Goal: Navigation & Orientation: Understand site structure

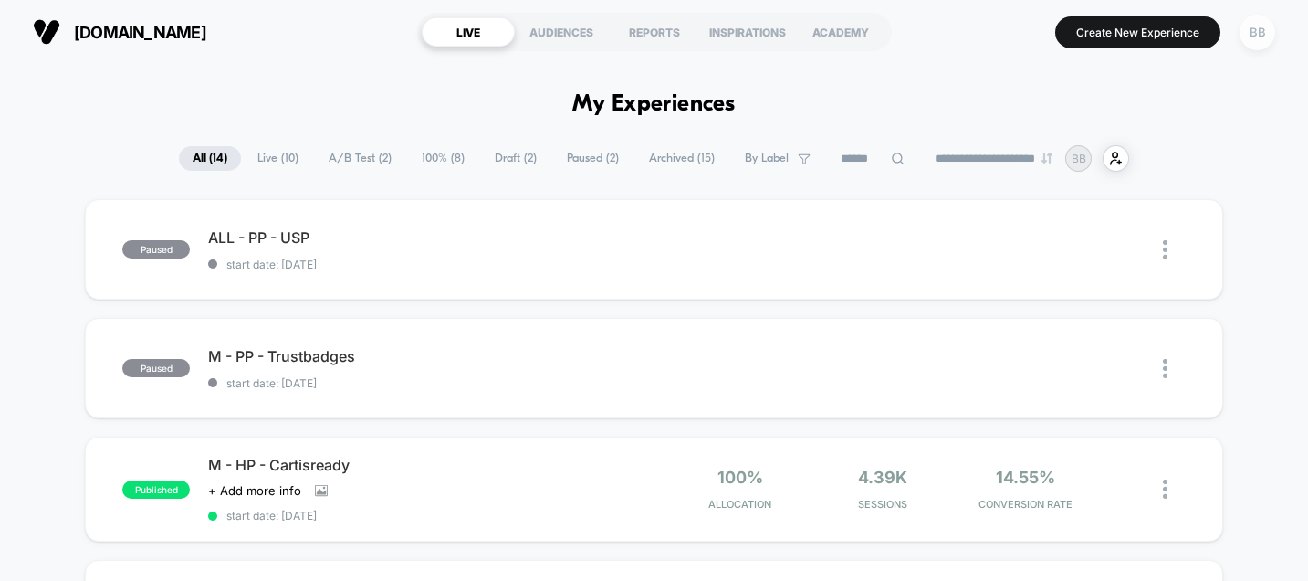
click at [1252, 28] on div "BB" at bounding box center [1258, 33] width 36 height 36
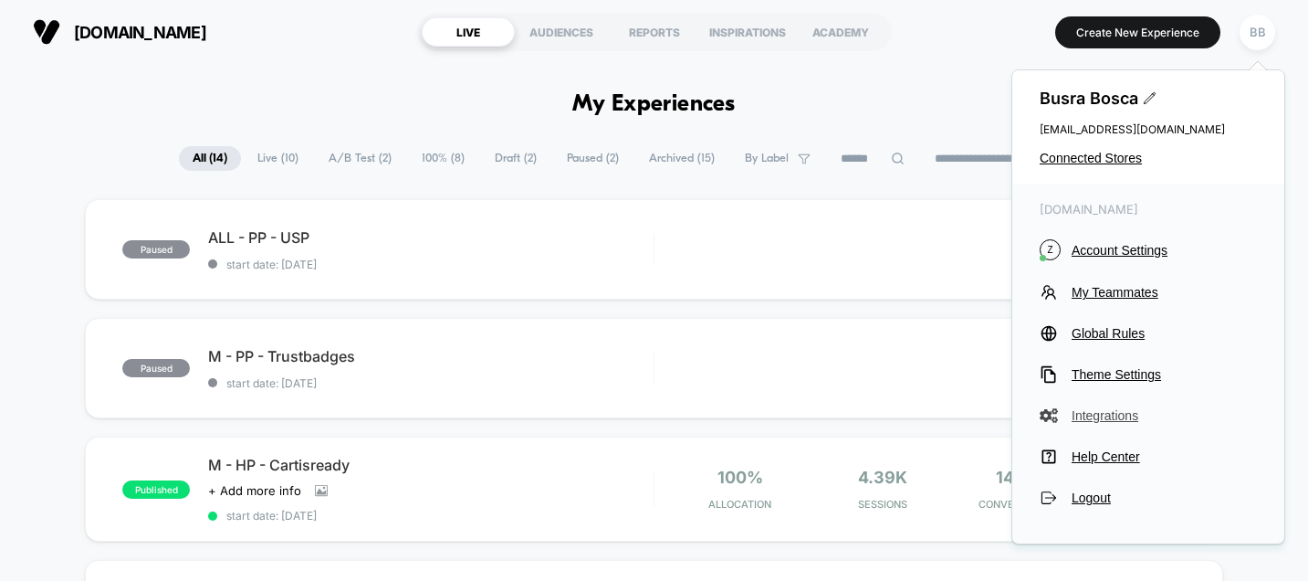
click at [1122, 411] on span "Integrations" at bounding box center [1164, 415] width 185 height 15
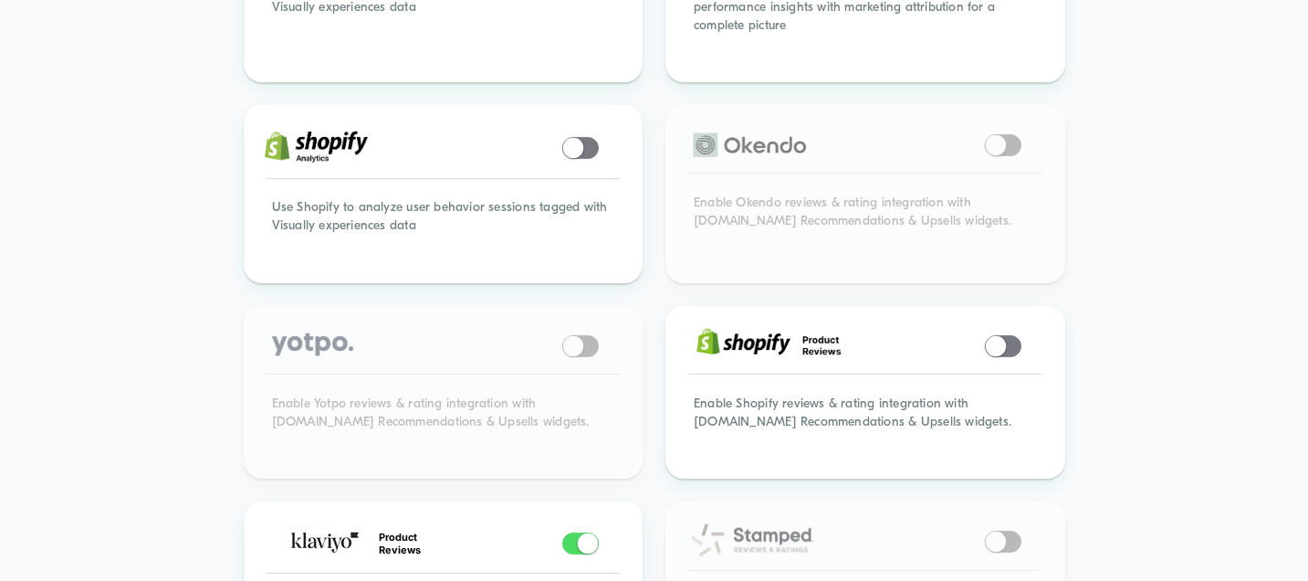
scroll to position [1308, 0]
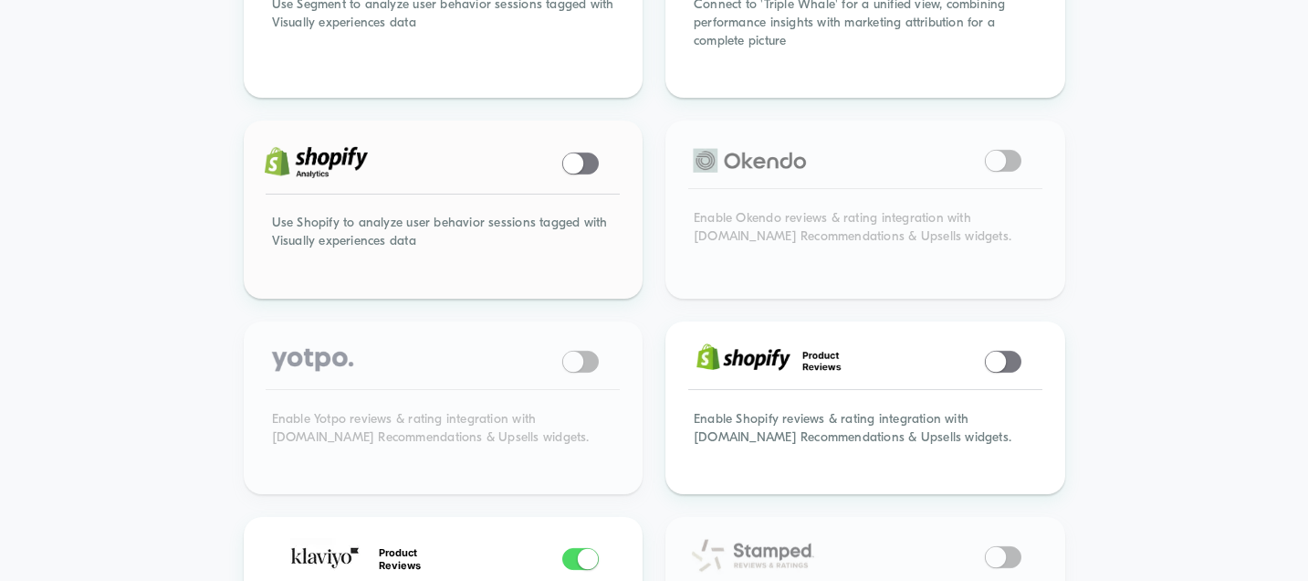
click at [575, 152] on span at bounding box center [573, 162] width 20 height 20
click at [582, 152] on span at bounding box center [588, 162] width 20 height 20
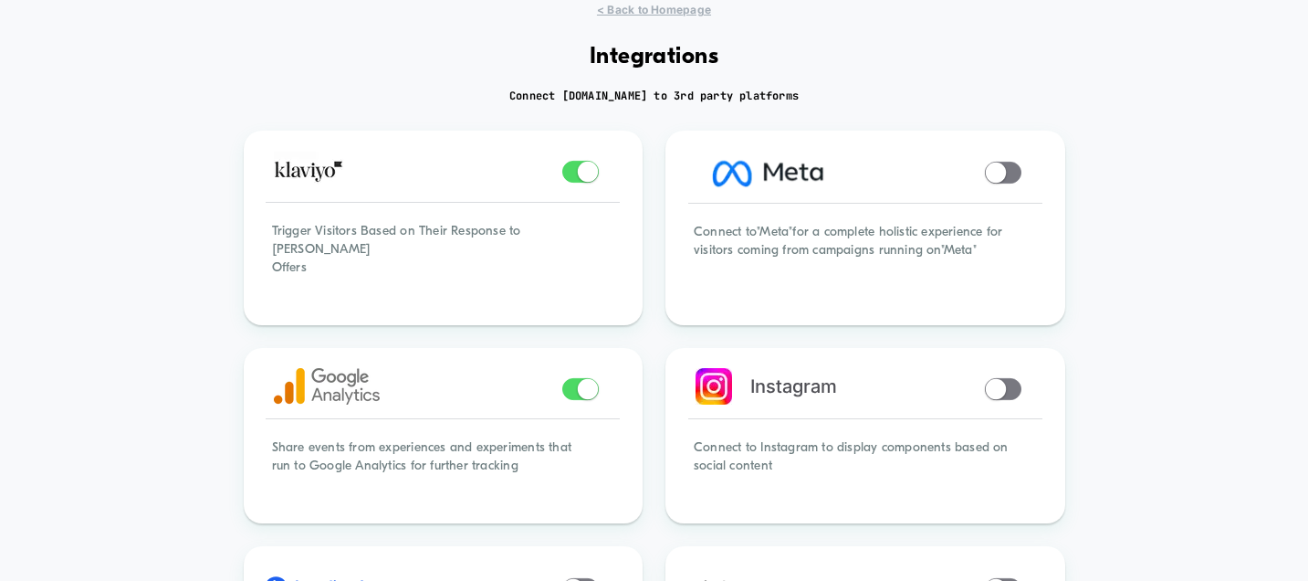
scroll to position [0, 0]
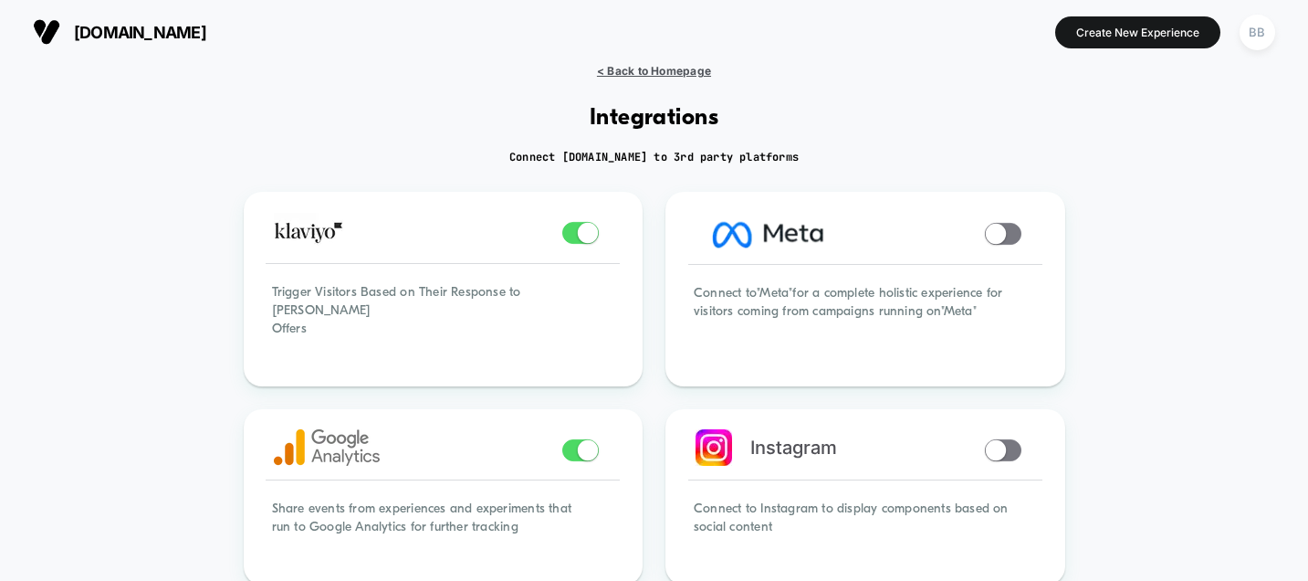
click at [608, 73] on span "< Back to Homepage" at bounding box center [654, 71] width 114 height 14
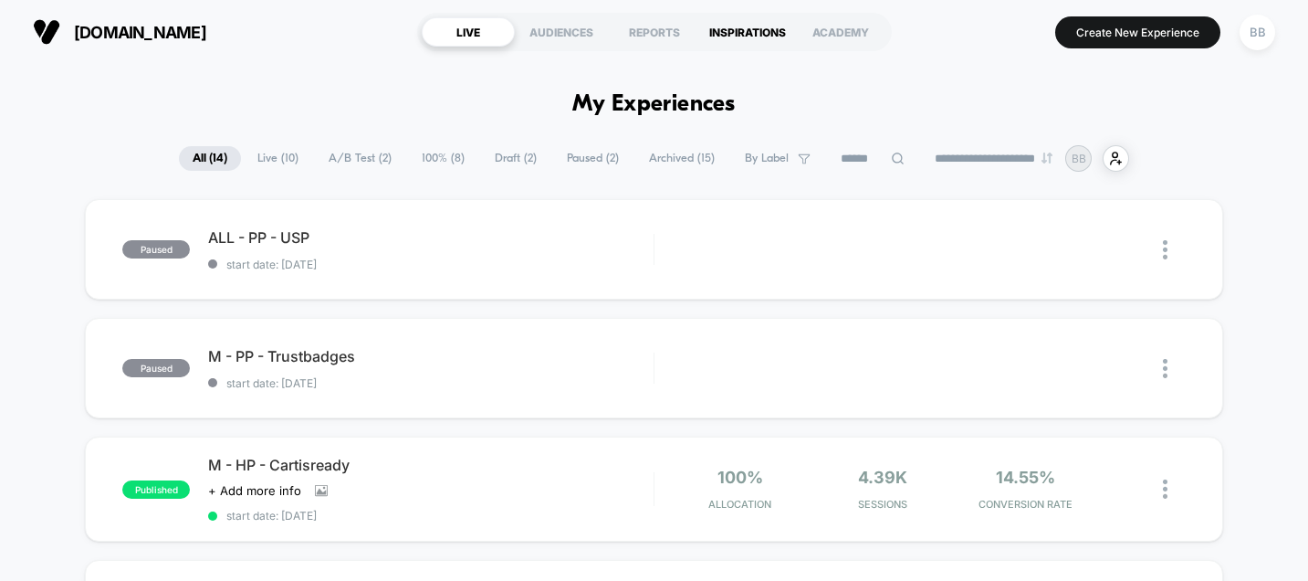
click at [738, 34] on div "INSPIRATIONS" at bounding box center [747, 31] width 93 height 29
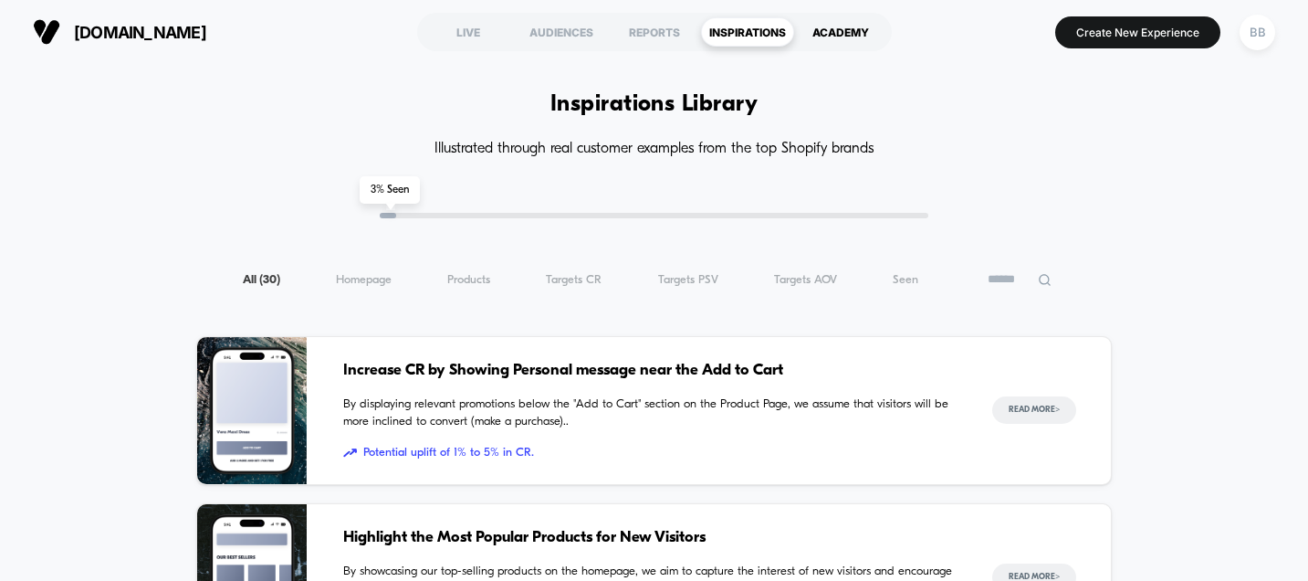
click at [825, 31] on div "ACADEMY" at bounding box center [840, 31] width 93 height 29
click at [887, 286] on div "All ( 30 ) Homepage ( 30 ) Products ( 30 ) Targets CR ( 30 ) Targets PSV ( 30 )…" at bounding box center [654, 279] width 916 height 22
click at [903, 280] on span "Seen ( 30 )" at bounding box center [906, 280] width 26 height 14
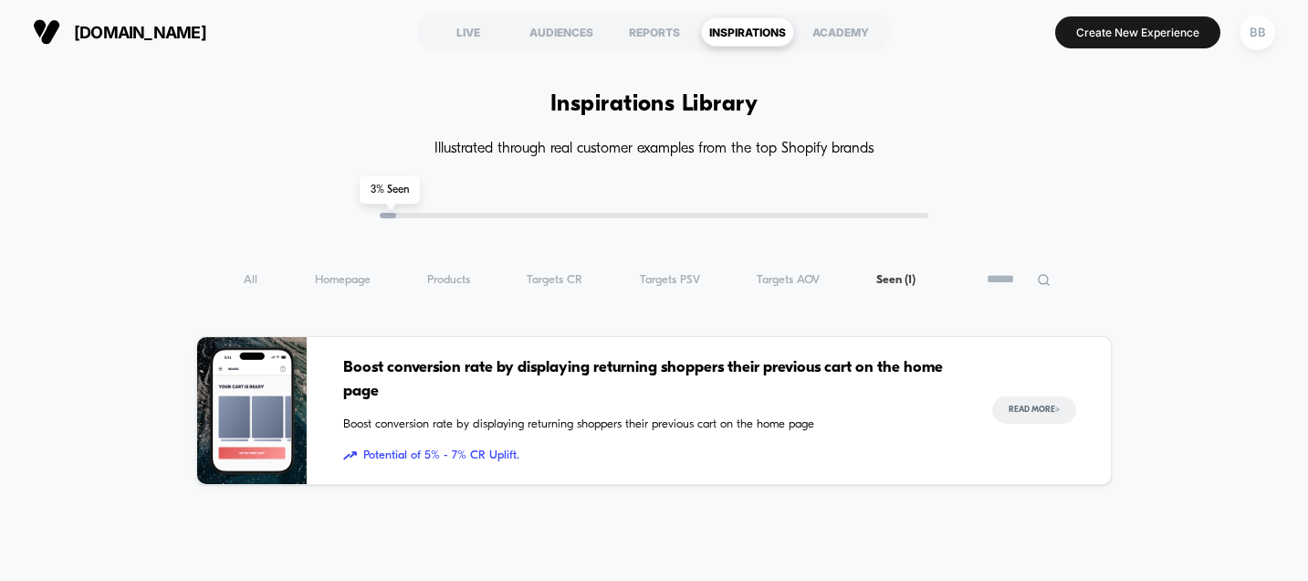
click at [802, 287] on div "All ( 1 ) Homepage ( 1 ) Products ( 1 ) Targets CR ( 1 ) Targets PSV ( 1 ) Targ…" at bounding box center [654, 279] width 916 height 22
click at [800, 280] on span "Targets AOV ( 1 )" at bounding box center [788, 280] width 63 height 14
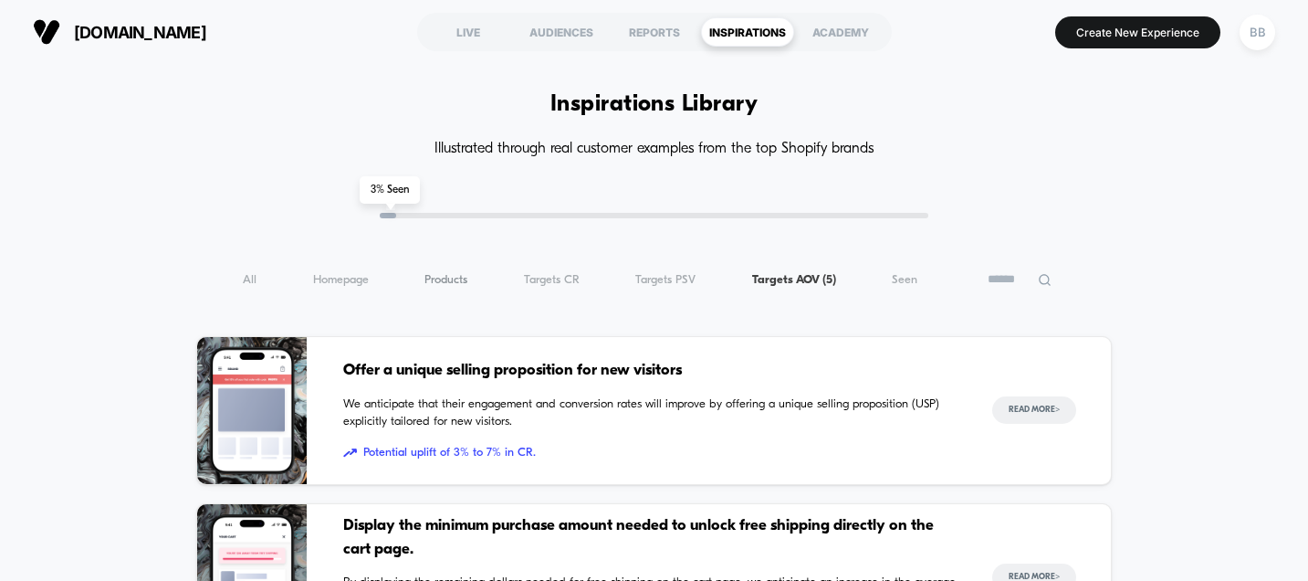
click at [454, 277] on span "Products ( 5 )" at bounding box center [446, 280] width 43 height 14
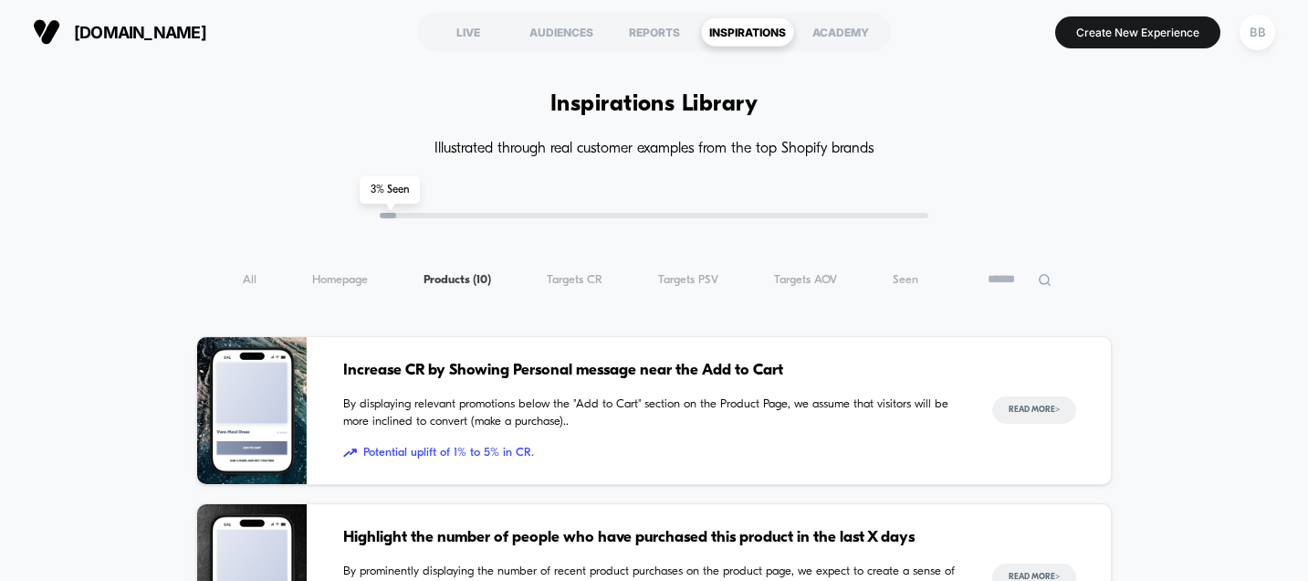
click at [369, 276] on div "All ( 10 ) Homepage ( 10 ) Products ( 10 ) Targets CR ( 10 ) Targets PSV ( 10 )…" at bounding box center [654, 279] width 916 height 22
click at [351, 278] on span "Homepage ( 10 )" at bounding box center [340, 280] width 56 height 14
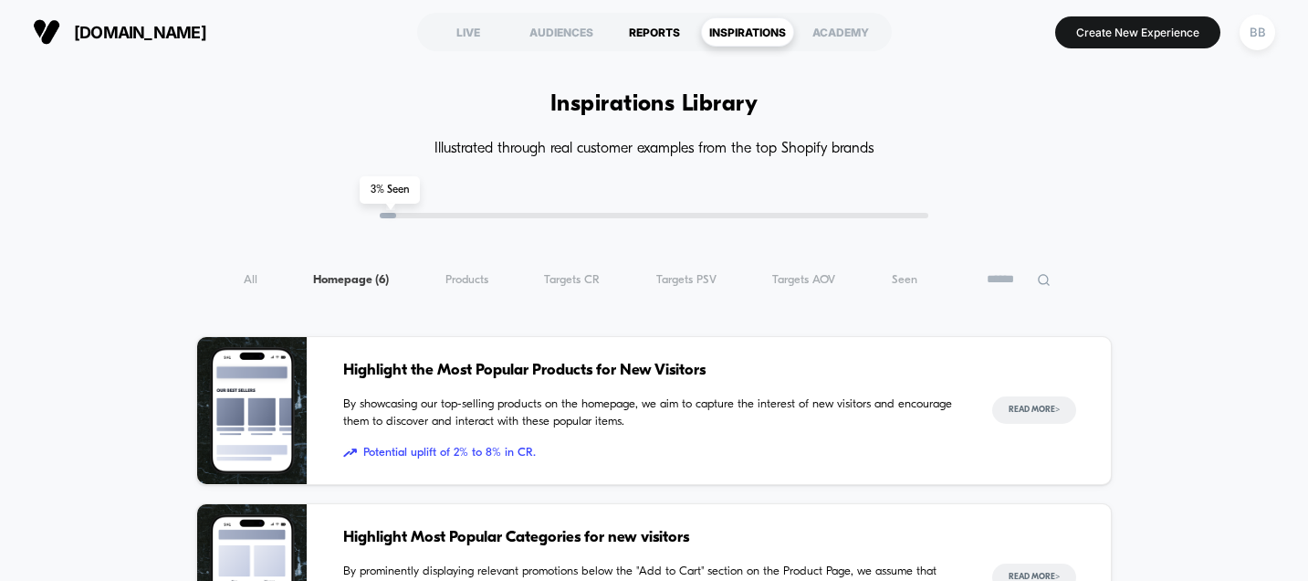
click at [632, 28] on div "REPORTS" at bounding box center [654, 31] width 93 height 29
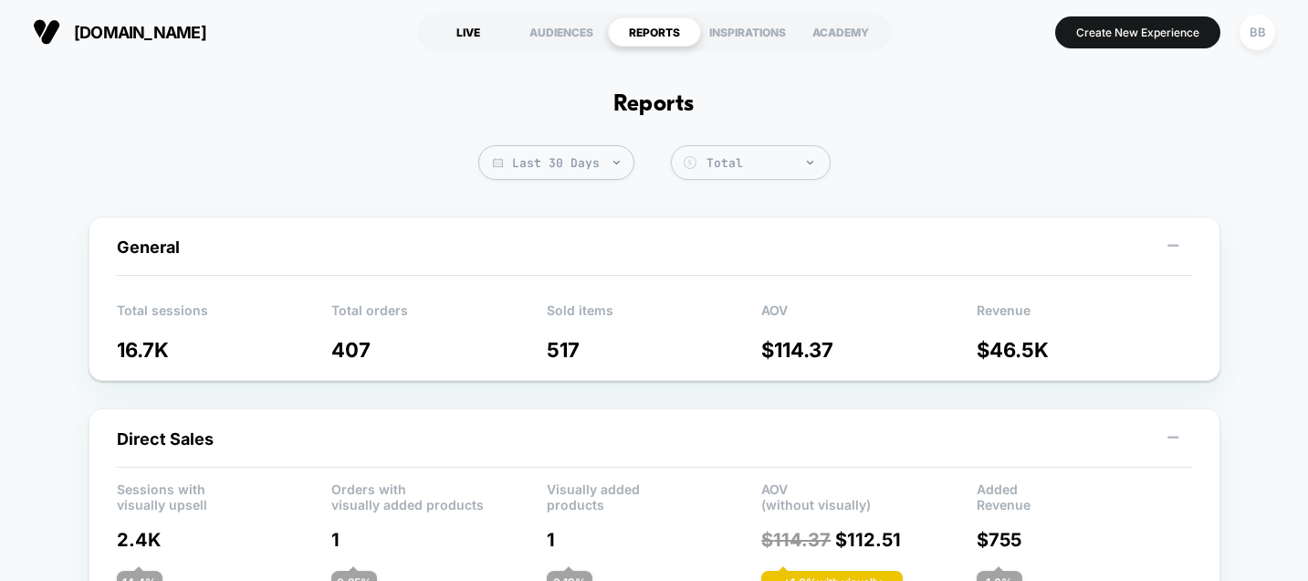
click at [479, 35] on div "LIVE" at bounding box center [468, 31] width 93 height 29
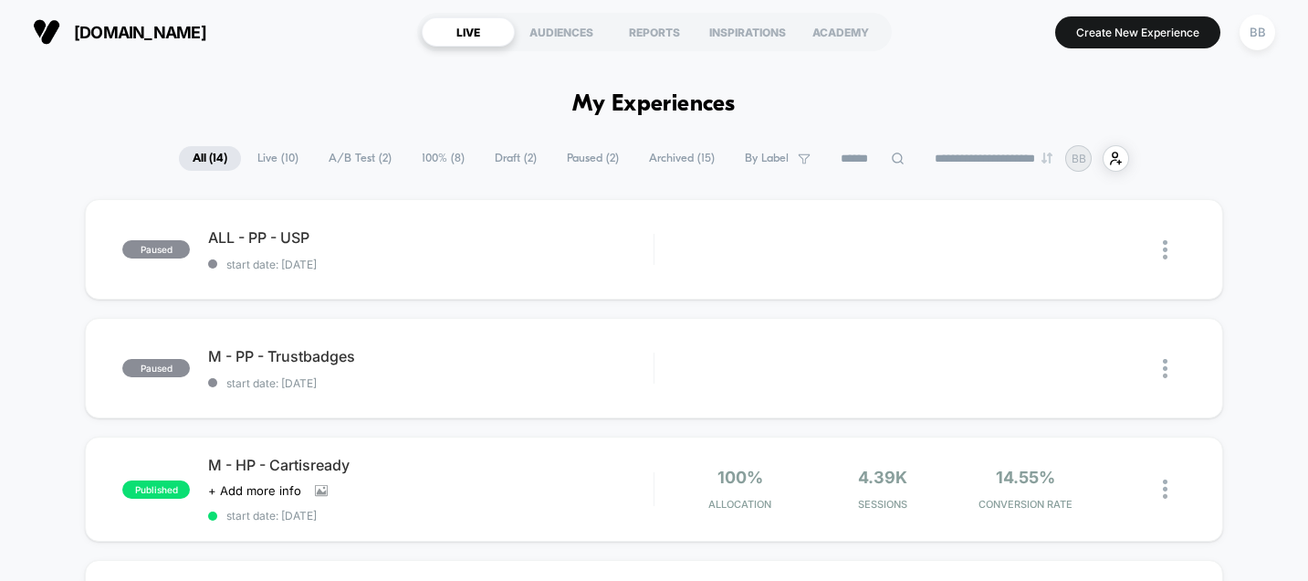
click at [156, 27] on span "[DOMAIN_NAME]" at bounding box center [140, 32] width 132 height 19
